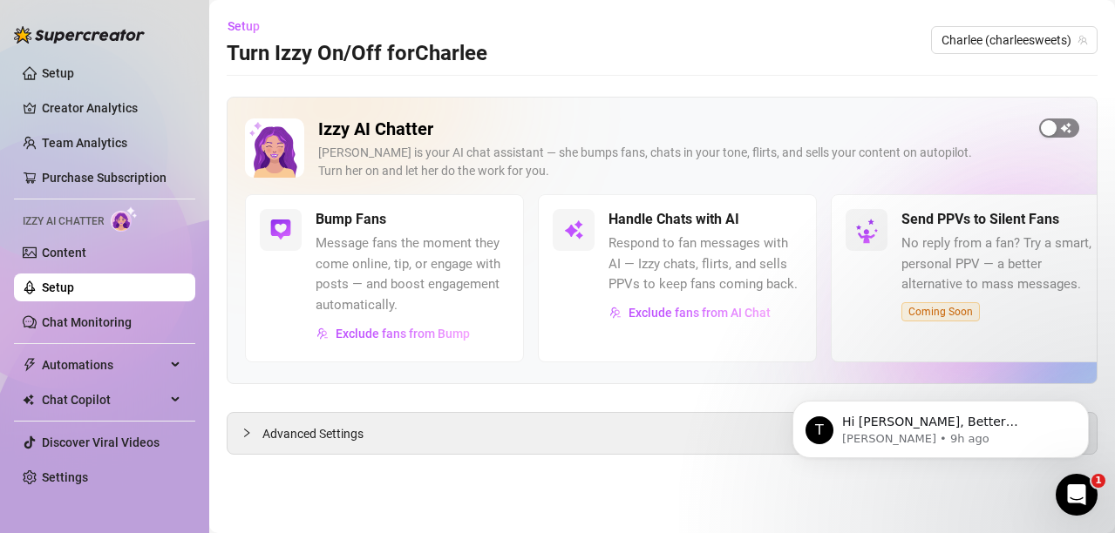
click at [1074, 130] on span "button" at bounding box center [1059, 128] width 40 height 19
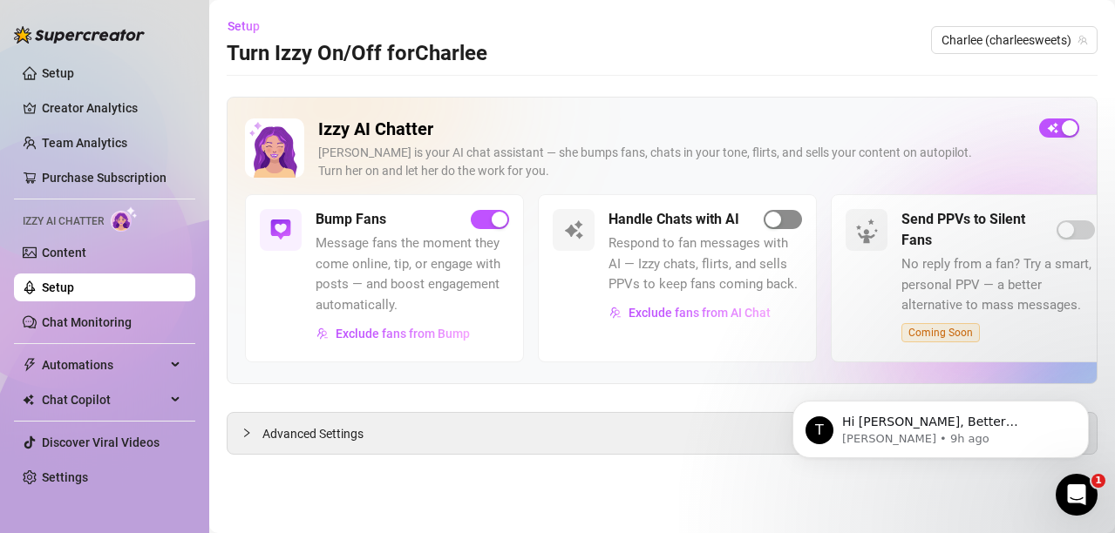
click at [784, 223] on span "button" at bounding box center [782, 219] width 38 height 19
click at [478, 215] on span "button" at bounding box center [490, 219] width 38 height 19
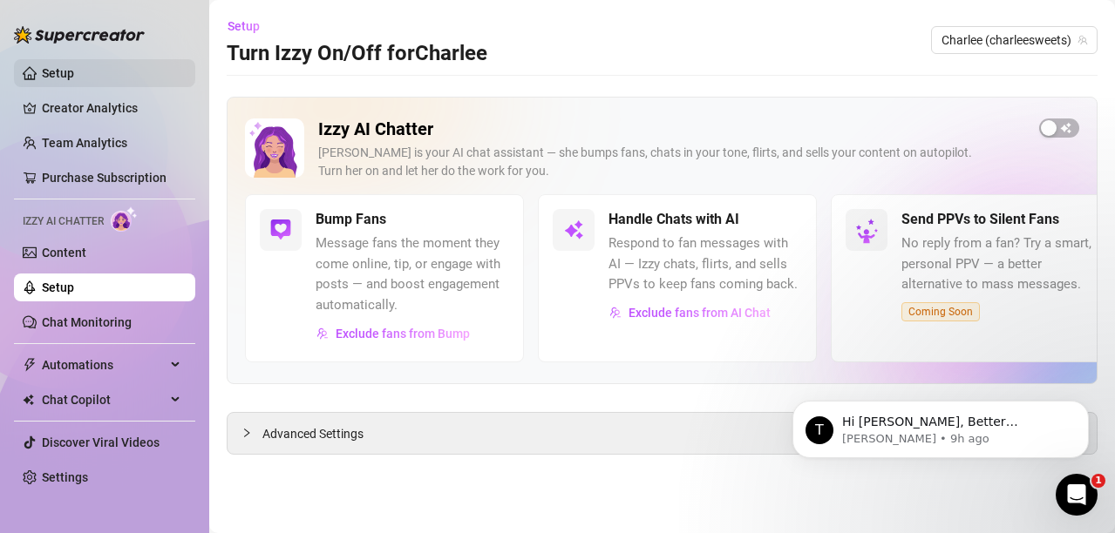
click at [45, 67] on link "Setup" at bounding box center [58, 73] width 32 height 14
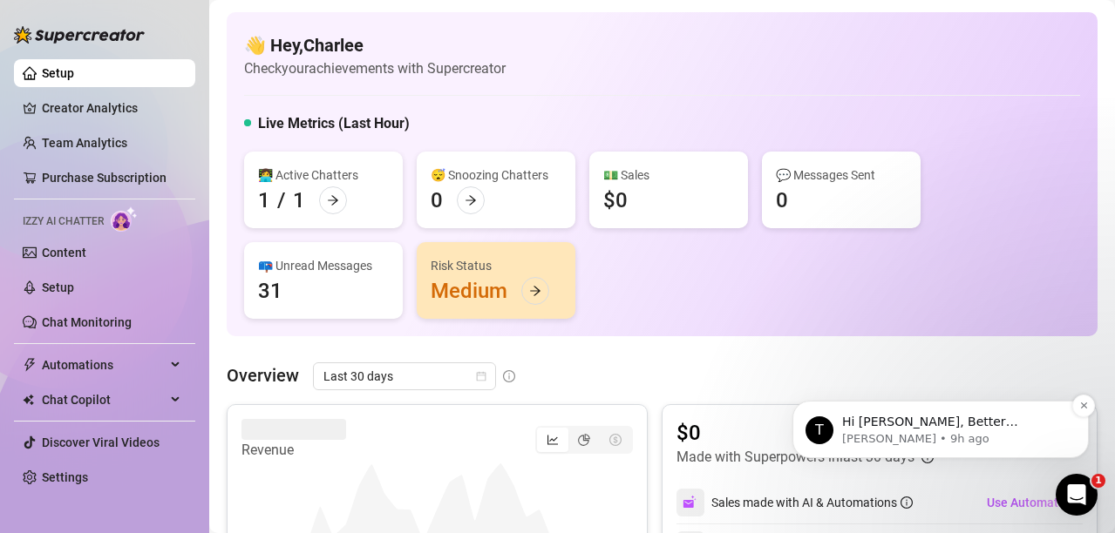
click at [953, 420] on p "Hi [PERSON_NAME], Better description. I enabled Izzy AI for you and added 1000 …" at bounding box center [954, 422] width 225 height 17
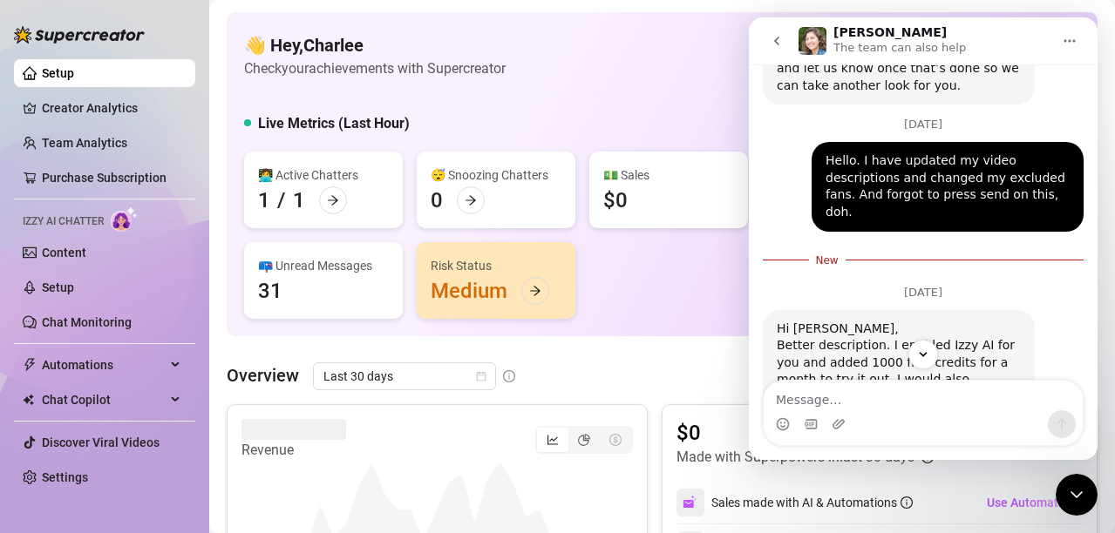
scroll to position [1074, 0]
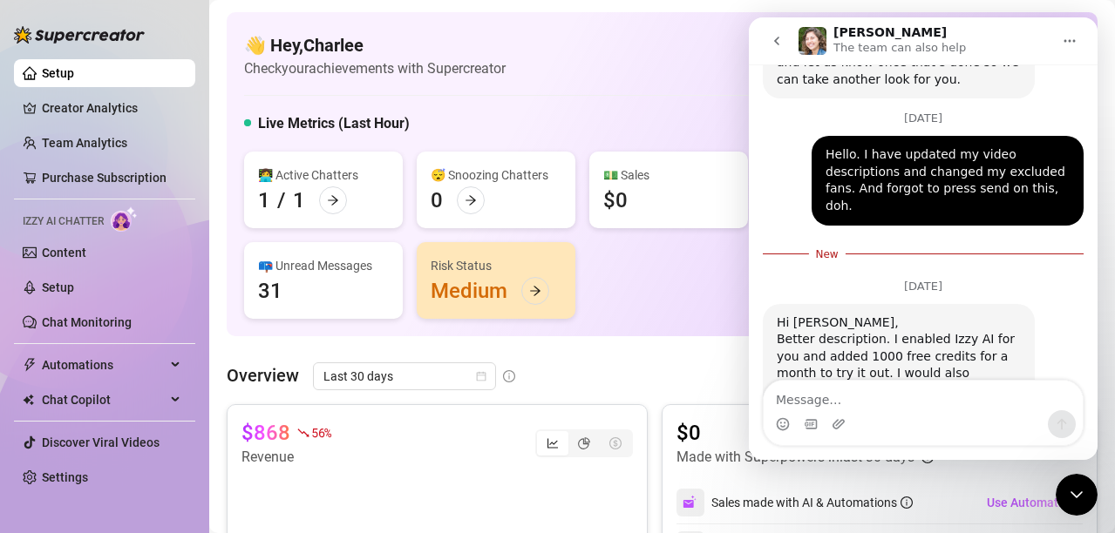
click at [963, 419] on div "Intercom messenger" at bounding box center [922, 424] width 319 height 28
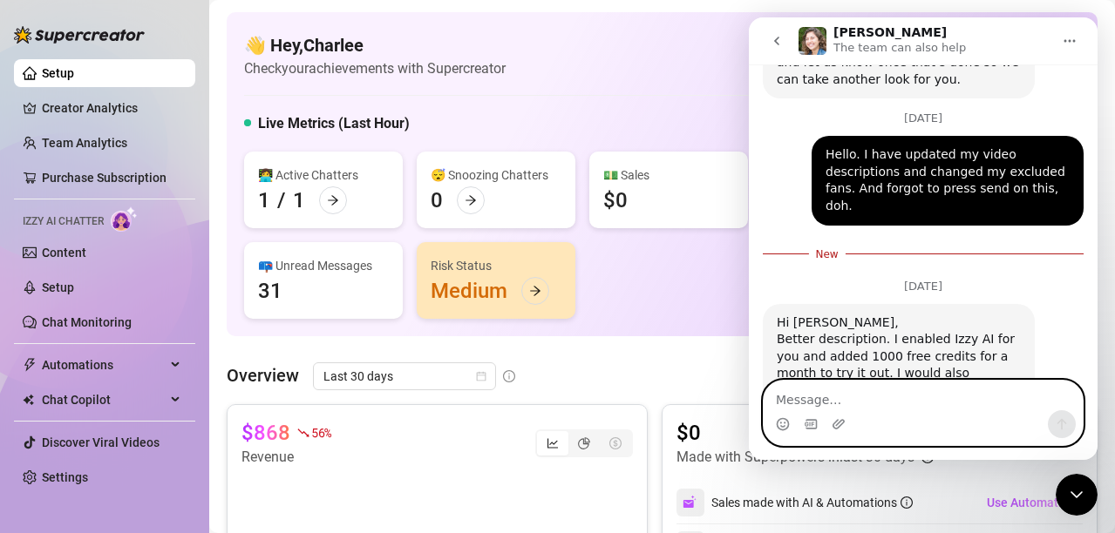
click at [911, 390] on textarea "Message…" at bounding box center [922, 396] width 319 height 30
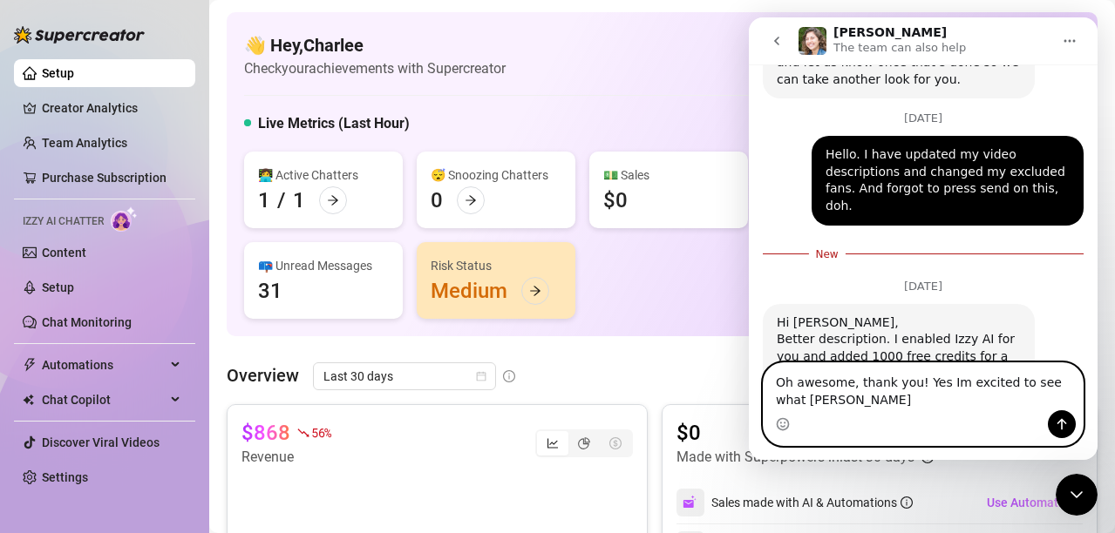
scroll to position [1091, 0]
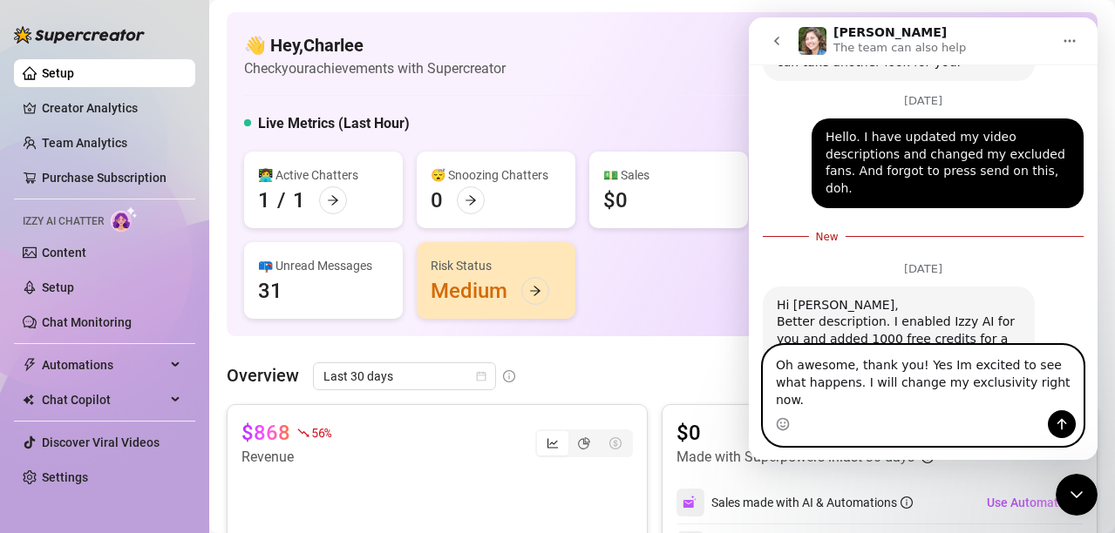
type textarea "Oh awesome, thank you! Yes Im excited to see what happens. I will change my exc…"
click at [1068, 429] on button "Send a message…" at bounding box center [1062, 424] width 28 height 28
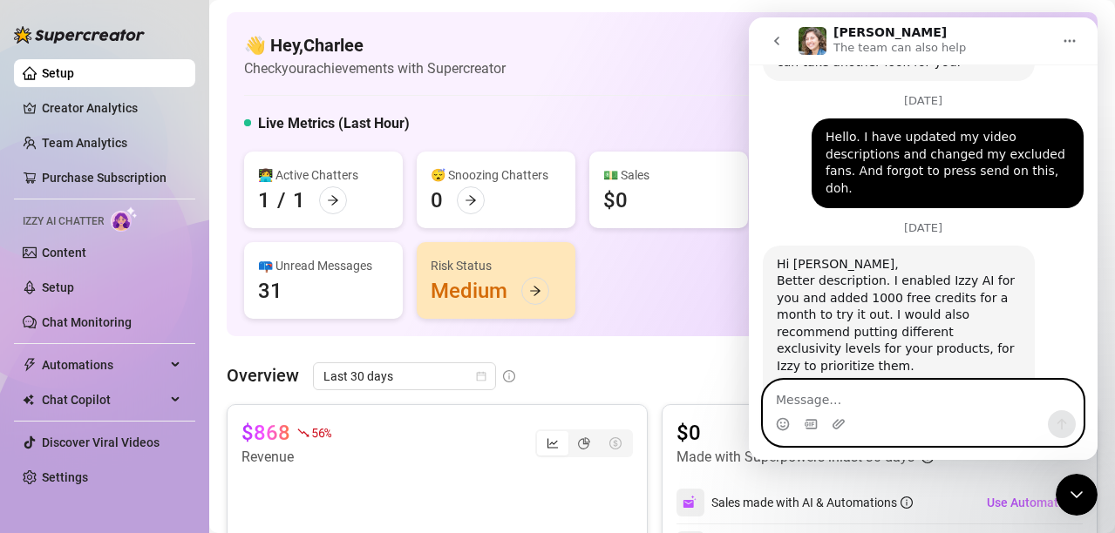
scroll to position [1119, 0]
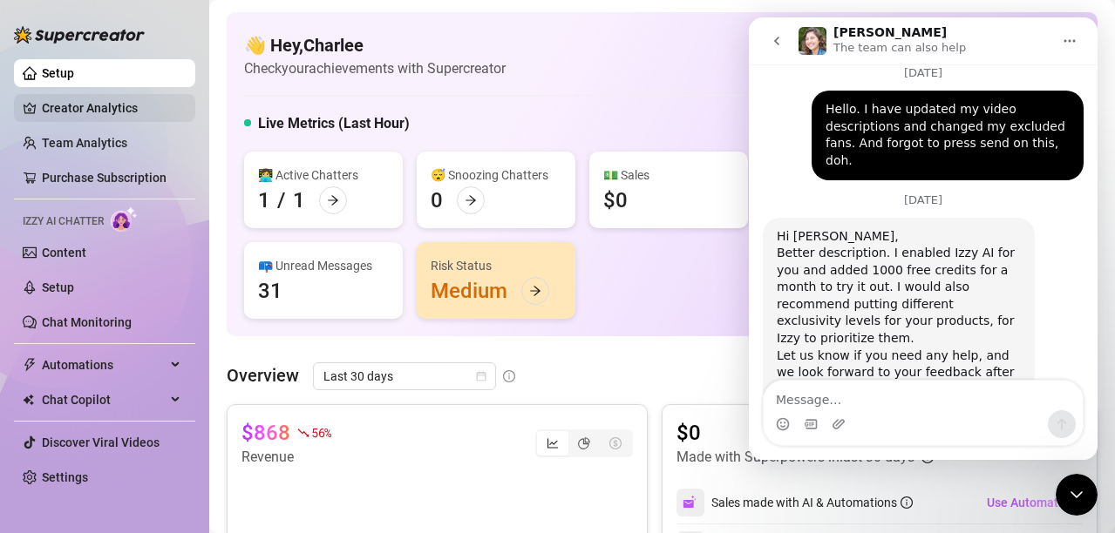
click at [61, 112] on link "Creator Analytics" at bounding box center [111, 108] width 139 height 28
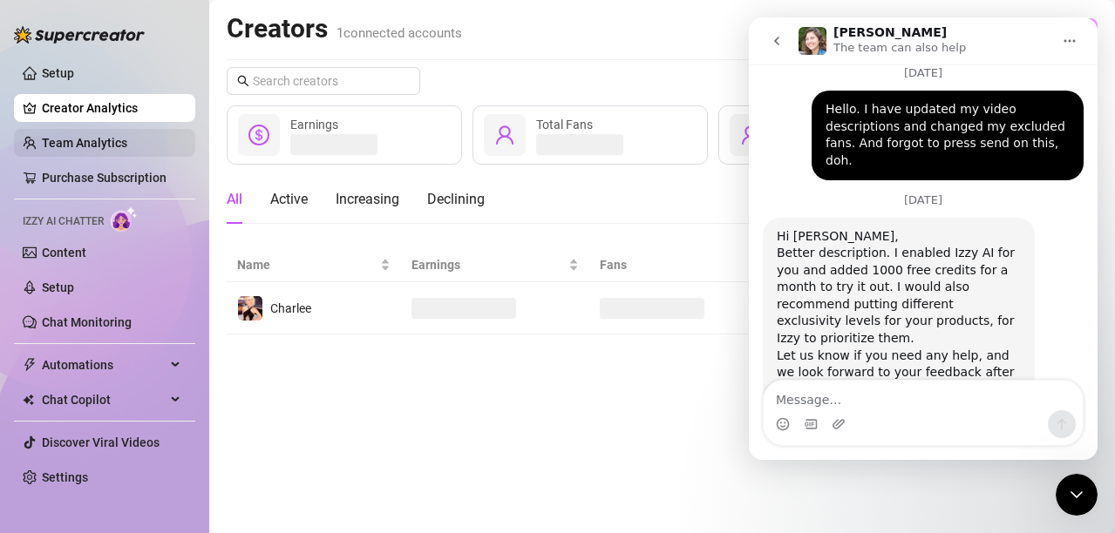
click at [56, 148] on link "Team Analytics" at bounding box center [84, 143] width 85 height 14
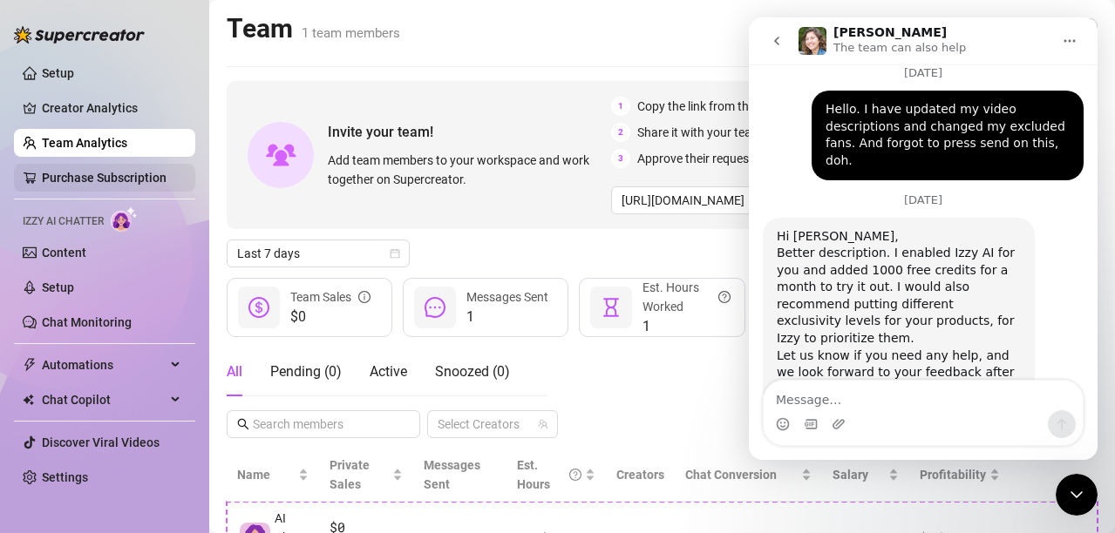
click at [57, 171] on link "Purchase Subscription" at bounding box center [104, 178] width 125 height 14
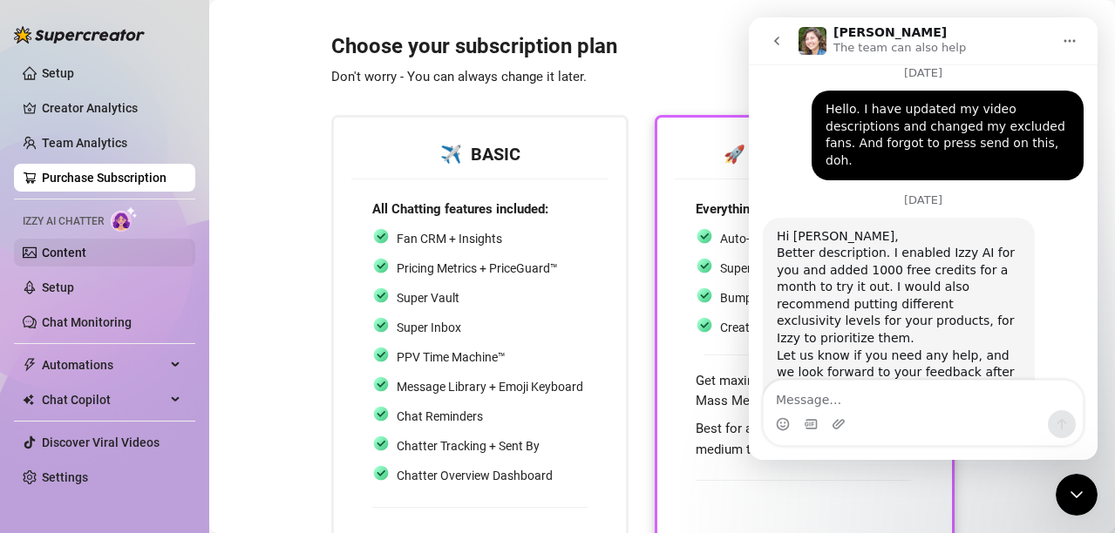
click at [55, 250] on link "Content" at bounding box center [64, 253] width 44 height 14
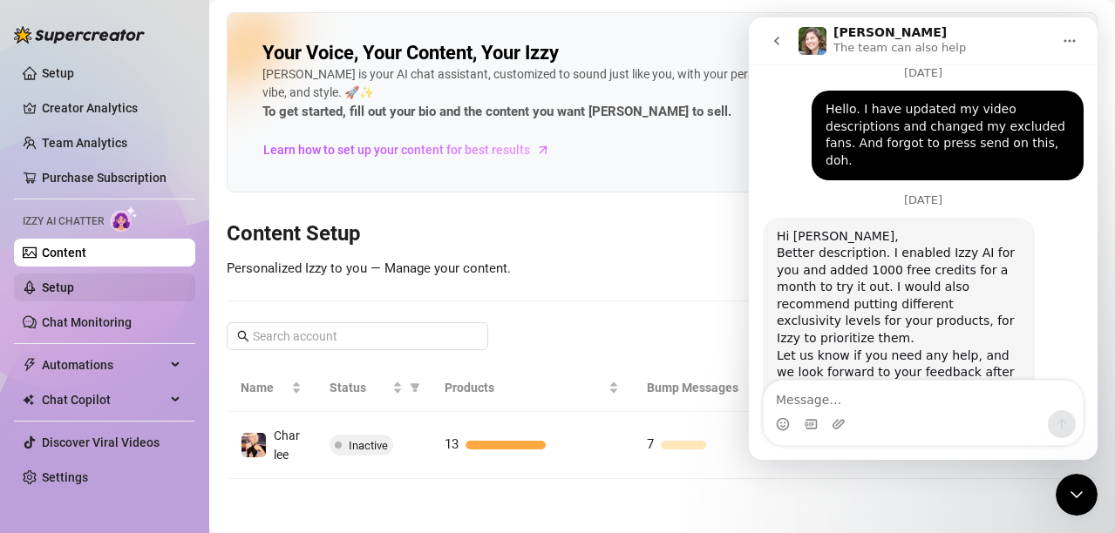
drag, startPoint x: 45, startPoint y: 284, endPoint x: 58, endPoint y: 287, distance: 12.5
click at [45, 285] on link "Setup" at bounding box center [58, 288] width 32 height 14
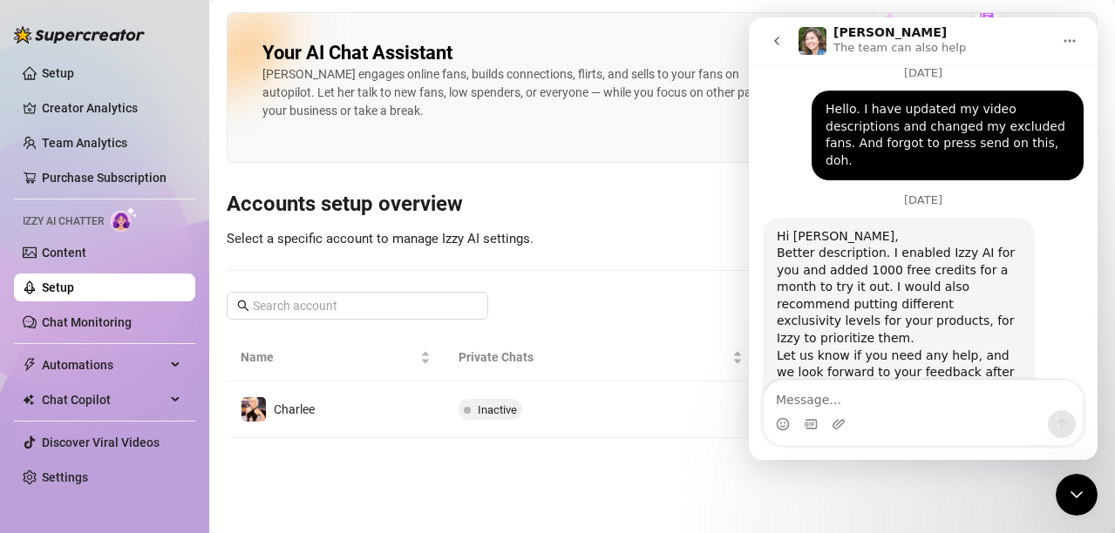
click at [771, 37] on icon "go back" at bounding box center [777, 41] width 14 height 14
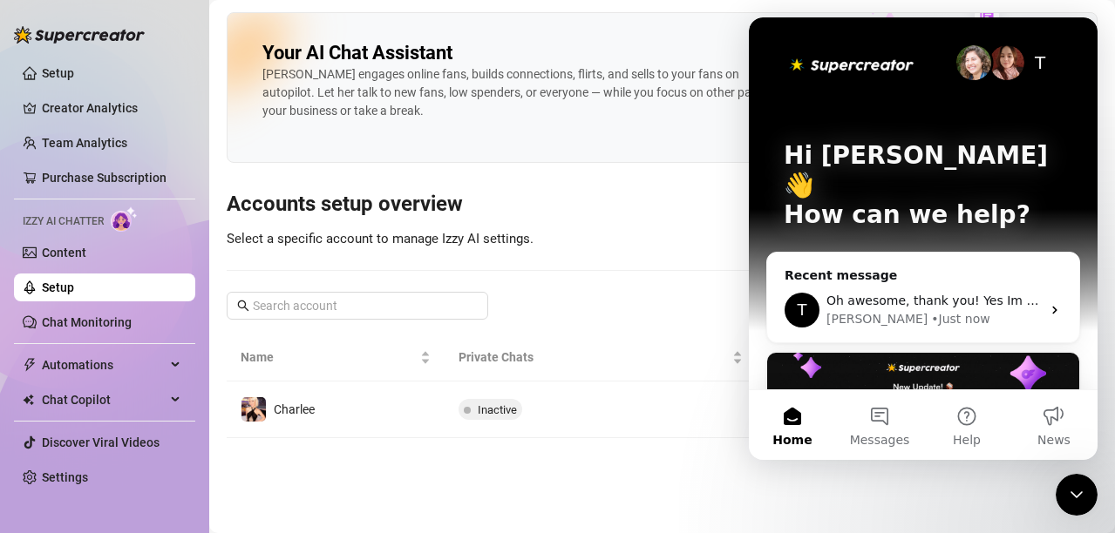
click at [1075, 496] on icon "Close Intercom Messenger" at bounding box center [1076, 495] width 12 height 7
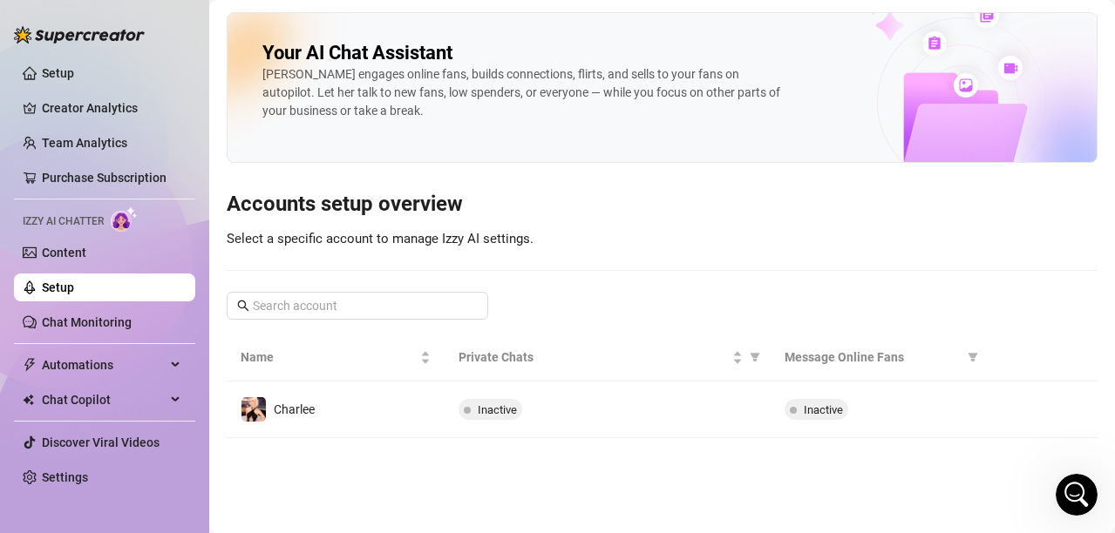
drag, startPoint x: 57, startPoint y: 253, endPoint x: 64, endPoint y: 268, distance: 16.4
click at [57, 254] on link "Content" at bounding box center [64, 253] width 44 height 14
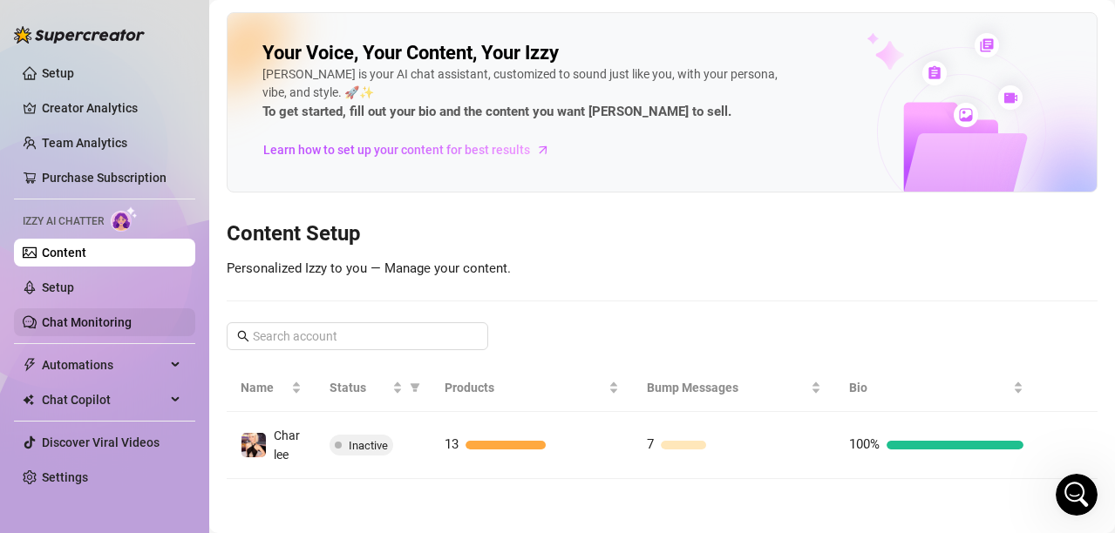
click at [73, 325] on link "Chat Monitoring" at bounding box center [87, 322] width 90 height 14
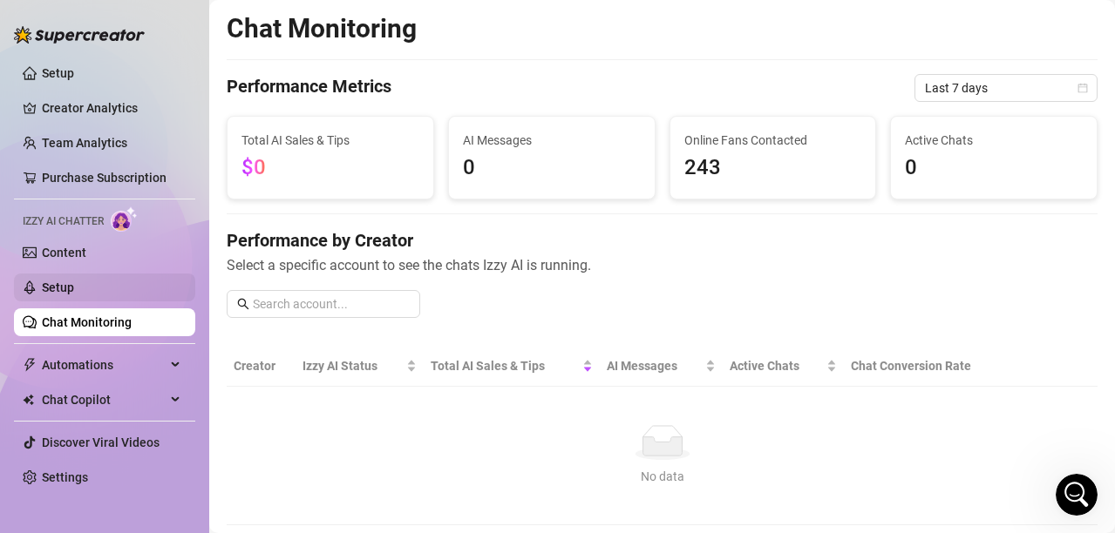
click at [65, 281] on link "Setup" at bounding box center [58, 288] width 32 height 14
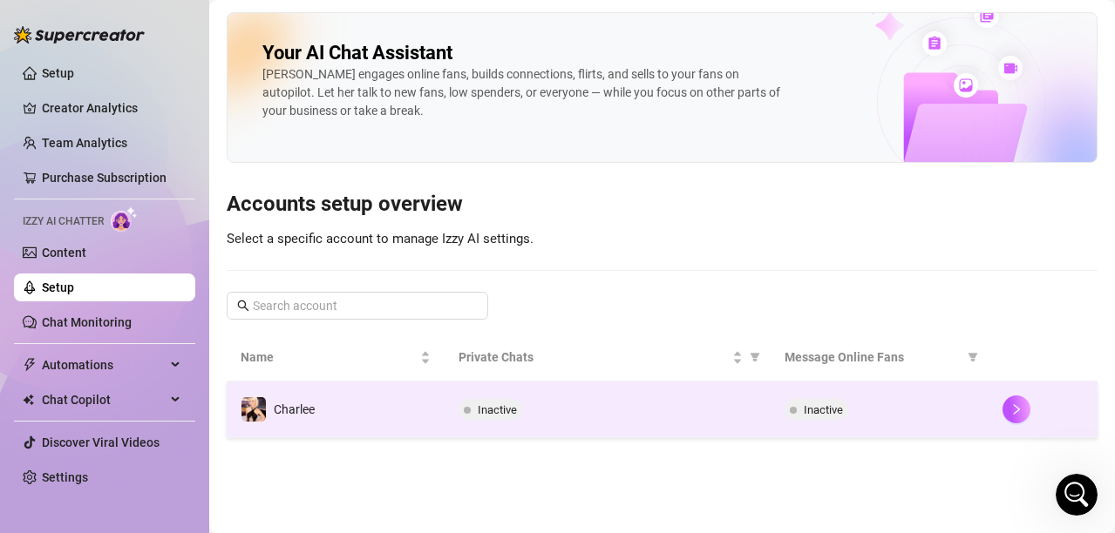
click at [479, 398] on td "Inactive" at bounding box center [607, 410] width 327 height 57
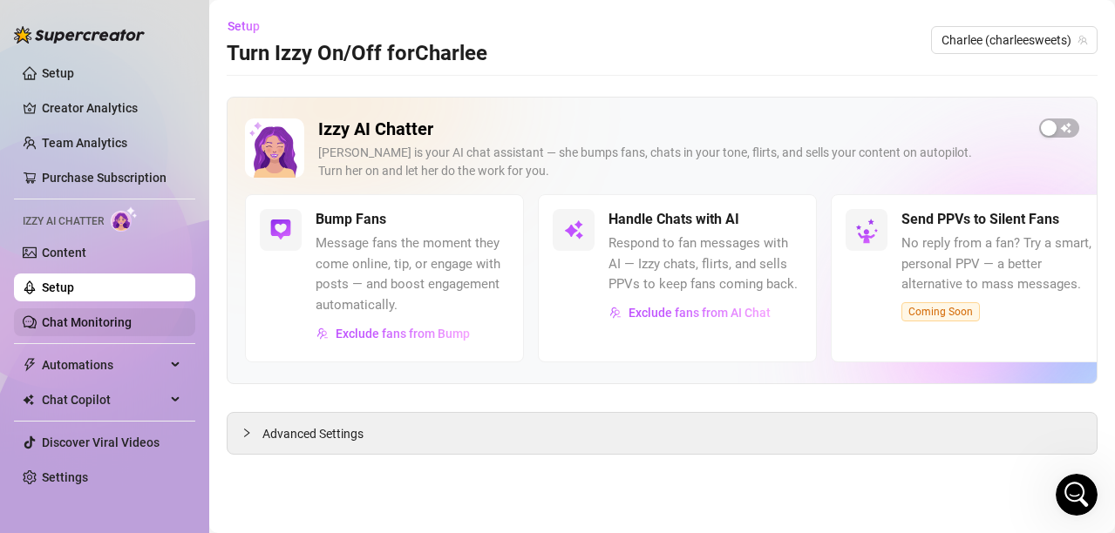
click at [101, 315] on link "Chat Monitoring" at bounding box center [87, 322] width 90 height 14
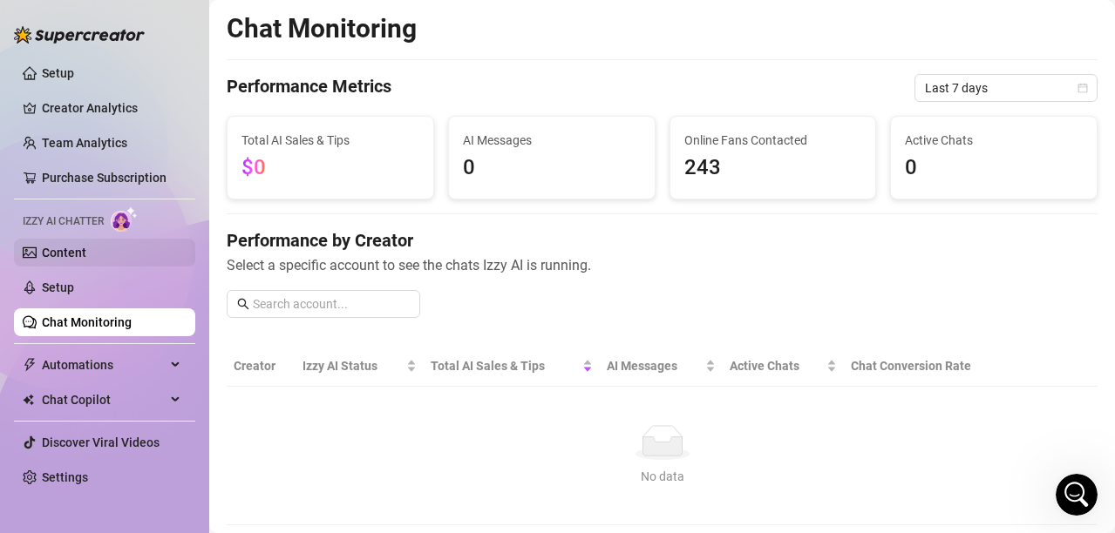
click at [67, 251] on link "Content" at bounding box center [64, 253] width 44 height 14
